Goal: Task Accomplishment & Management: Use online tool/utility

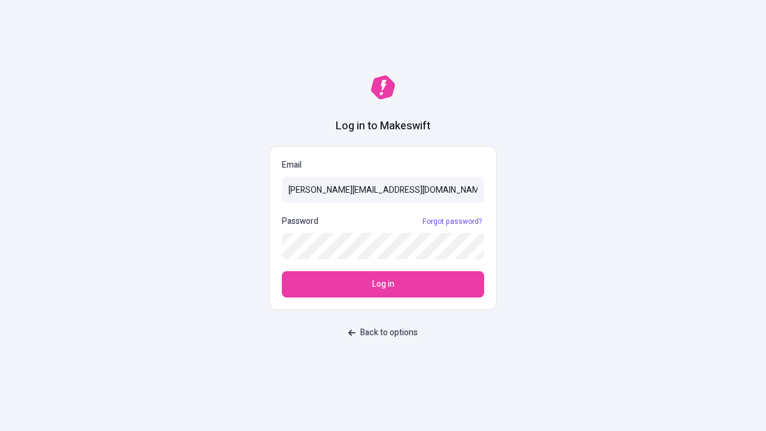
type input "[PERSON_NAME][EMAIL_ADDRESS][DOMAIN_NAME]"
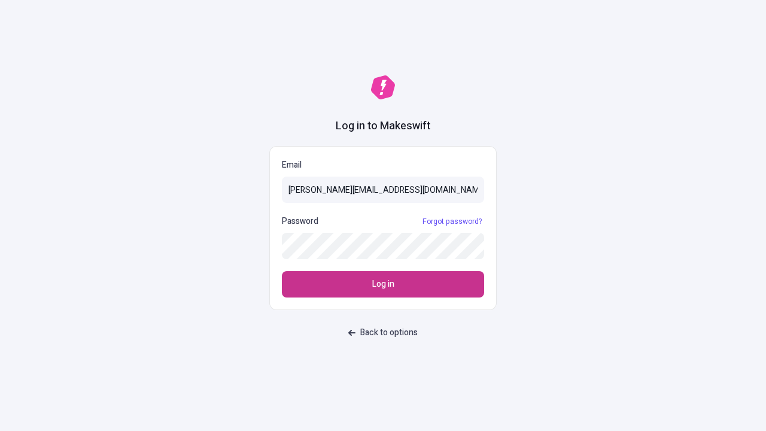
click at [383, 284] on span "Log in" at bounding box center [383, 284] width 22 height 13
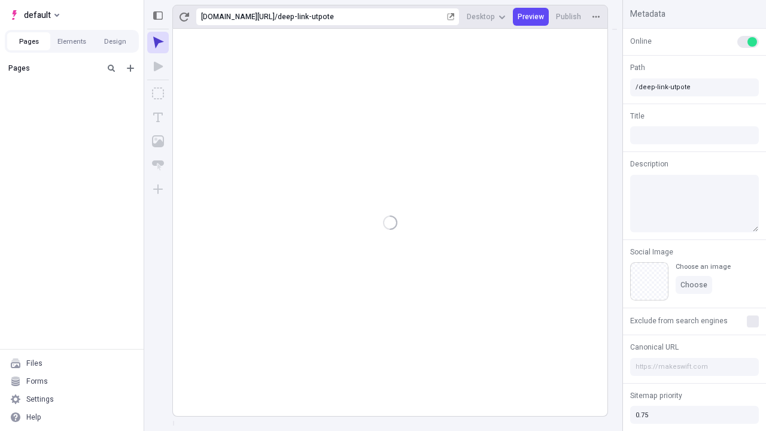
type input "/deep-link-utpote"
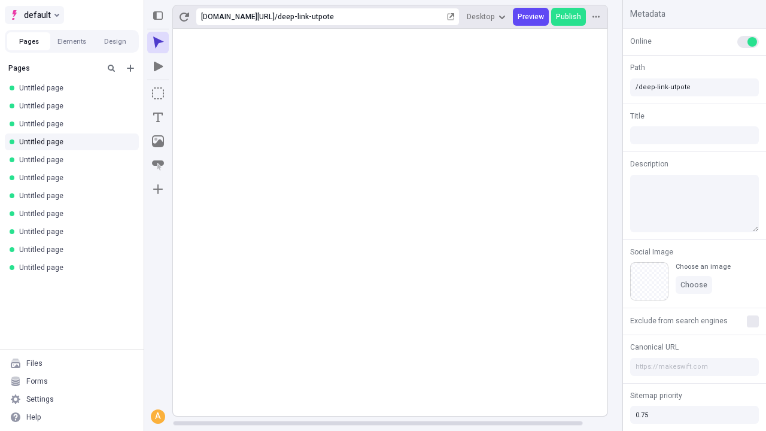
click at [33, 15] on span "default" at bounding box center [37, 15] width 27 height 14
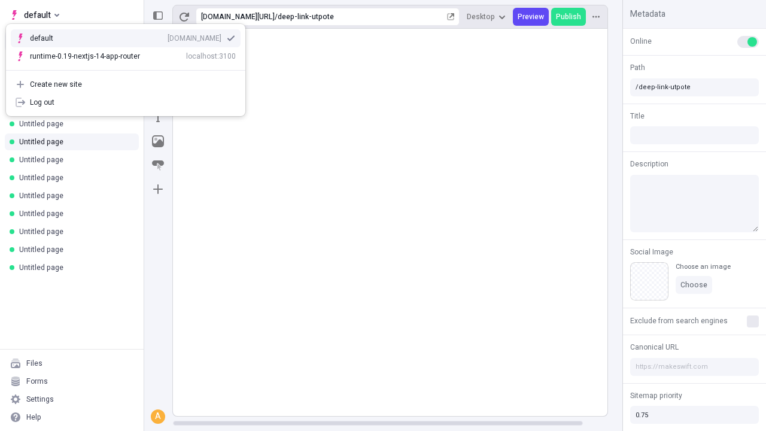
click at [167, 36] on div "[DOMAIN_NAME]" at bounding box center [194, 38] width 54 height 10
click at [130, 68] on icon "Add new" at bounding box center [130, 68] width 7 height 7
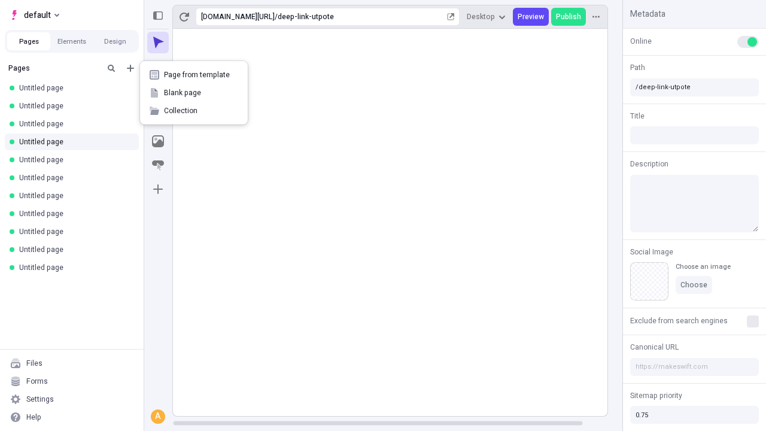
click at [194, 93] on span "Blank page" at bounding box center [201, 93] width 74 height 10
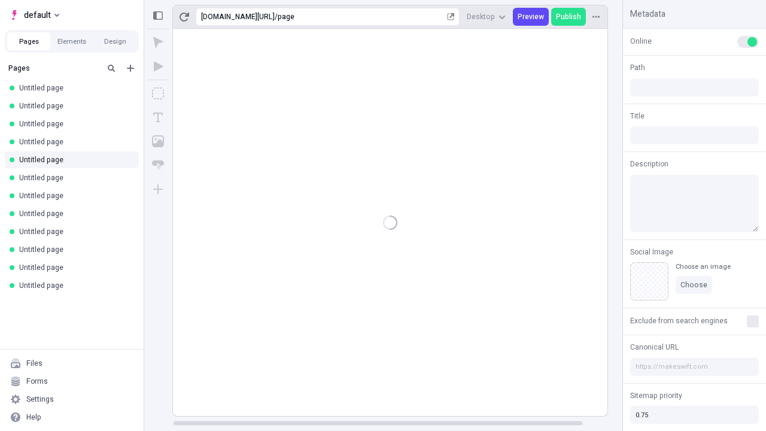
type input "/page"
